Goal: Check status: Check status

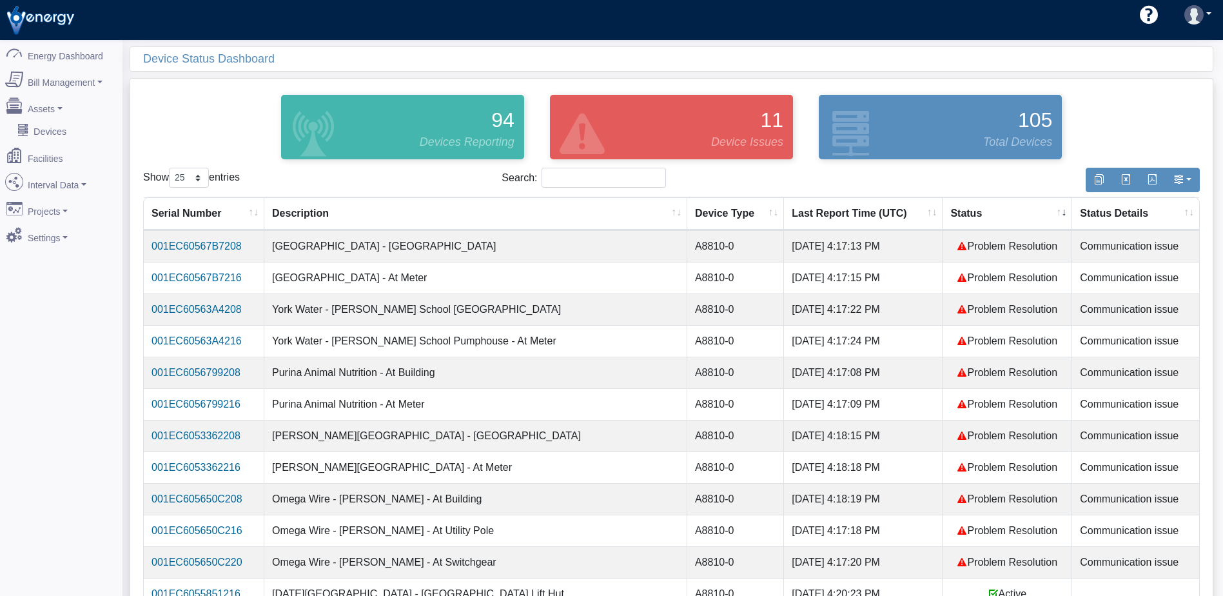
select select "25"
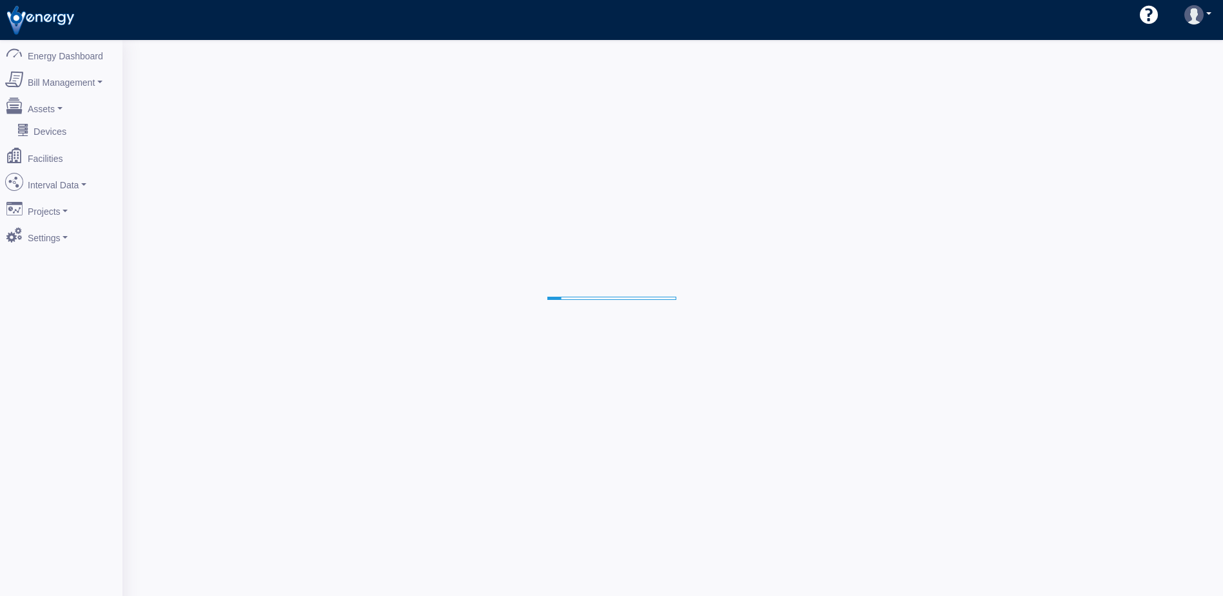
select select "25"
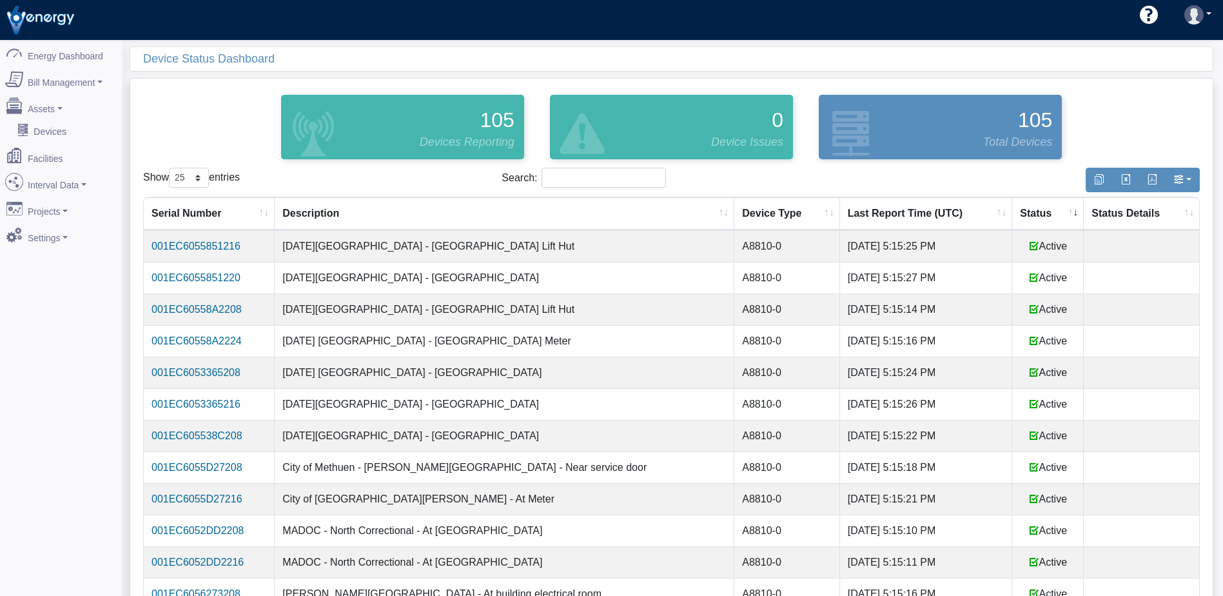
click at [1038, 208] on th "Status" at bounding box center [1049, 213] width 72 height 33
click at [1037, 208] on th "Status" at bounding box center [1049, 213] width 72 height 33
